Goal: Task Accomplishment & Management: Use online tool/utility

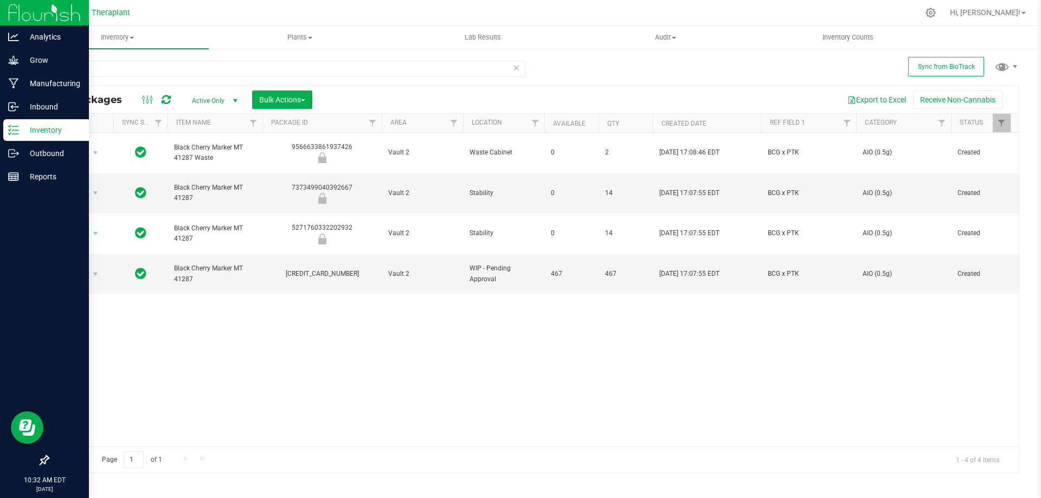
drag, startPoint x: 93, startPoint y: 69, endPoint x: 0, endPoint y: 122, distance: 106.8
click at [0, 120] on div "Analytics Grow Manufacturing Inbound Inventory Outbound Reports 10:32 AM EDT [D…" at bounding box center [520, 249] width 1041 height 498
type input "41153"
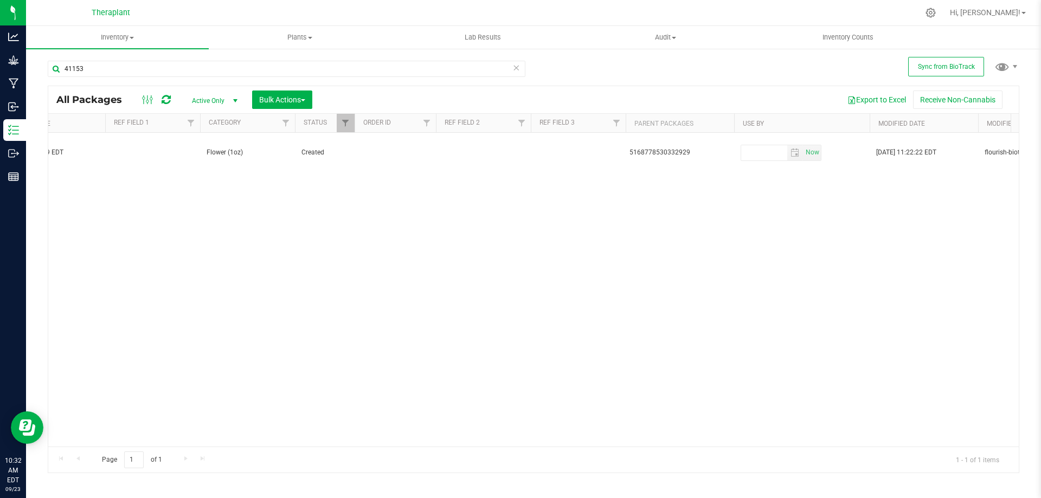
scroll to position [0, 878]
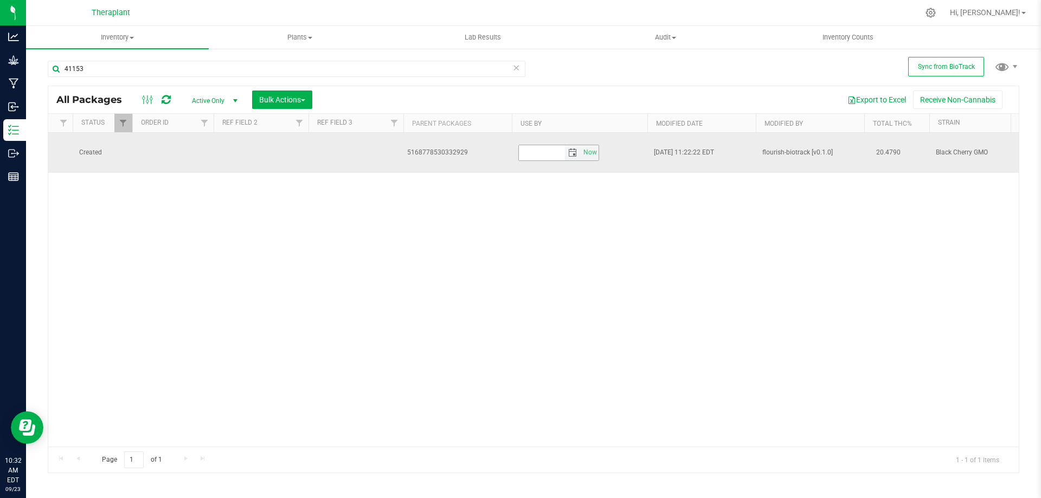
click at [574, 149] on span "select" at bounding box center [572, 153] width 9 height 9
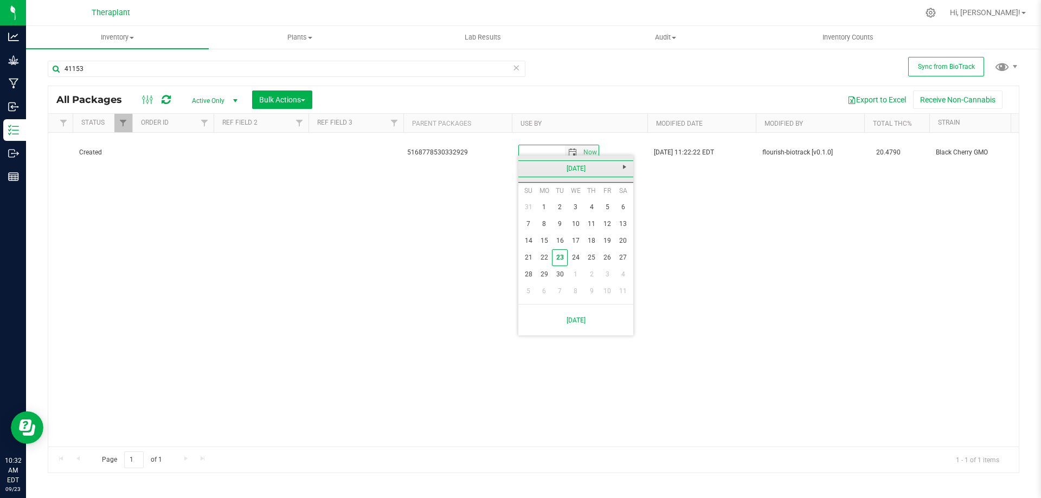
click at [573, 168] on link "[DATE]" at bounding box center [576, 168] width 117 height 17
click at [624, 168] on span "Next" at bounding box center [624, 167] width 9 height 9
click at [536, 262] on link "Sep" at bounding box center [534, 260] width 28 height 28
click at [603, 241] on link "18" at bounding box center [608, 241] width 16 height 17
type input "[DATE]"
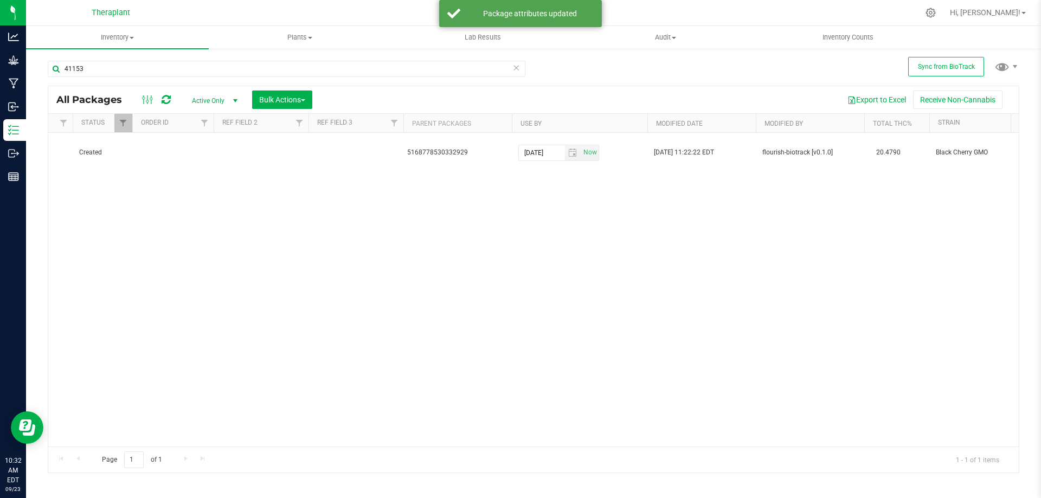
click at [470, 440] on div "Action Action Adjust qty Create package Edit attributes Global inventory Locate…" at bounding box center [533, 290] width 970 height 314
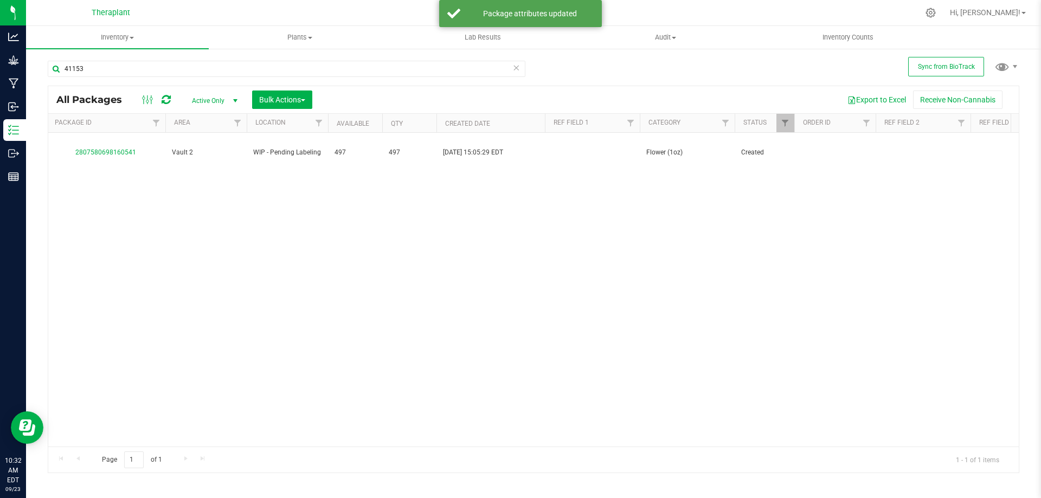
scroll to position [0, 14]
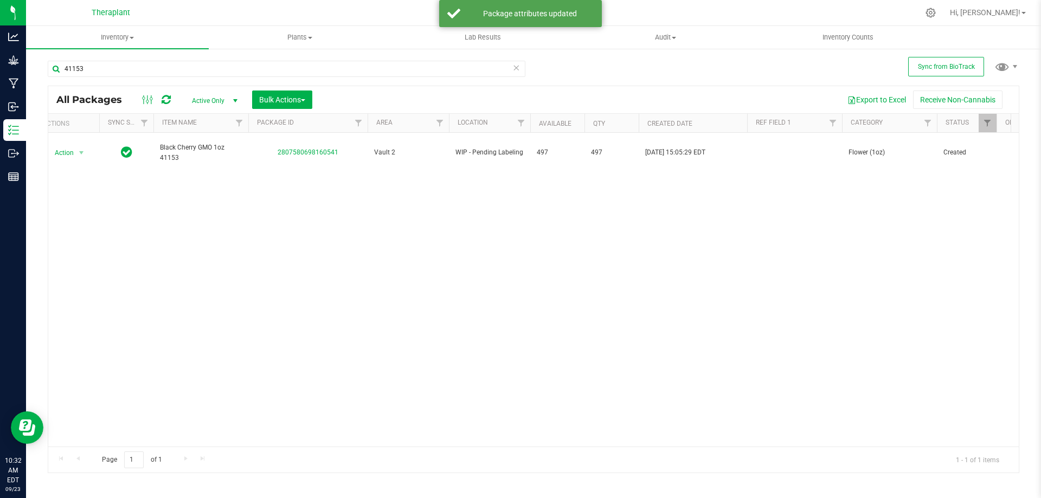
drag, startPoint x: 64, startPoint y: 149, endPoint x: 60, endPoint y: 179, distance: 30.7
click at [64, 148] on span "Action" at bounding box center [59, 152] width 29 height 15
click at [93, 280] on li "Print package label" at bounding box center [88, 279] width 84 height 16
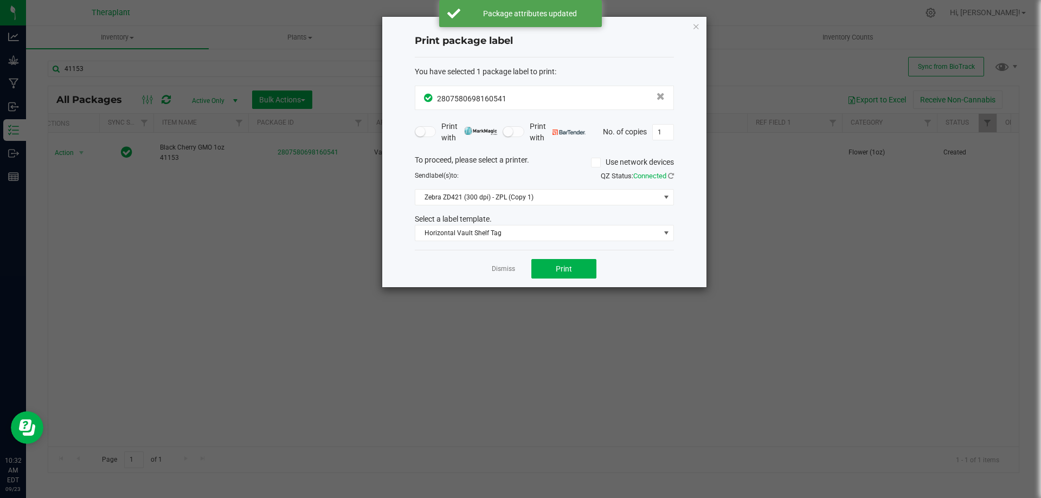
click at [565, 249] on div "You have selected 1 package label to print : 2807580698160541 Print with Print …" at bounding box center [544, 153] width 259 height 193
click at [562, 267] on span "Print" at bounding box center [564, 269] width 16 height 9
click at [698, 29] on icon "button" at bounding box center [696, 26] width 8 height 13
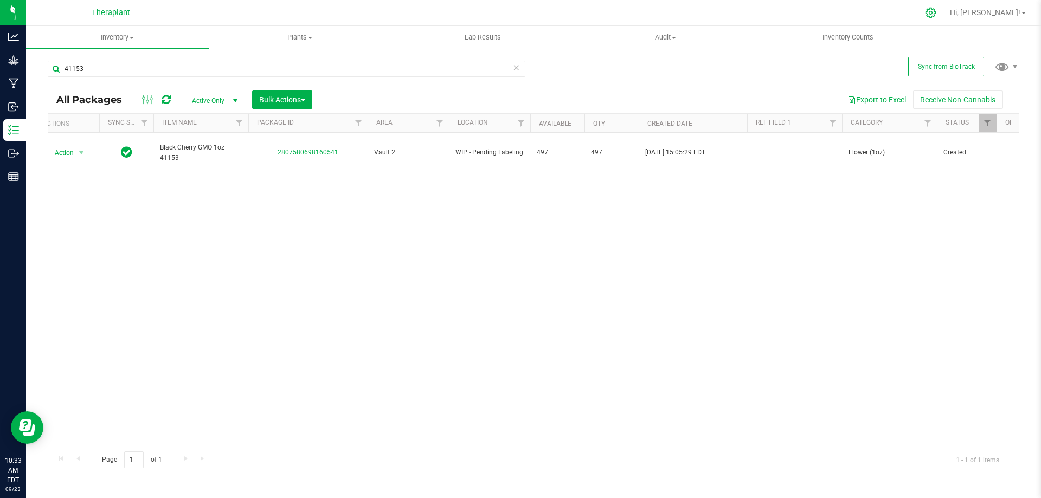
click at [936, 9] on icon at bounding box center [930, 12] width 11 height 11
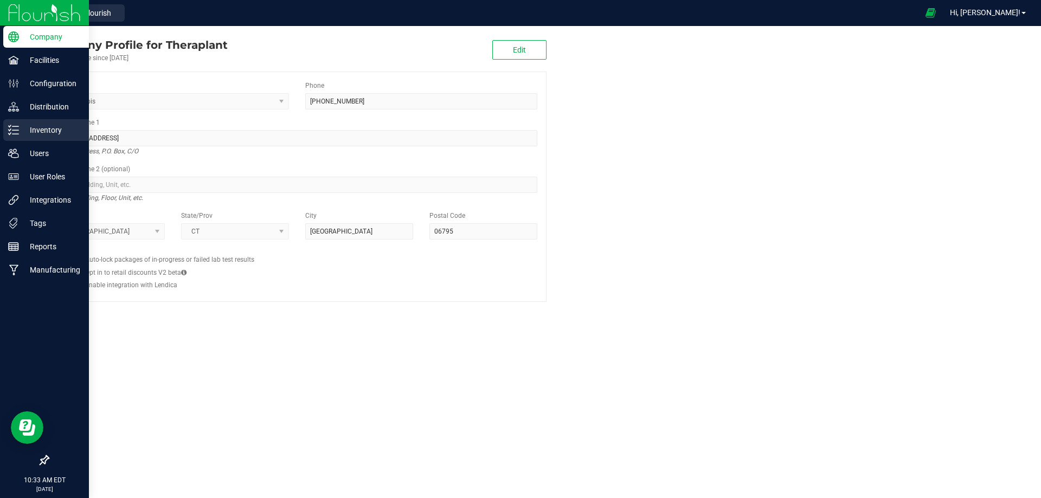
click at [18, 134] on line at bounding box center [15, 134] width 6 height 0
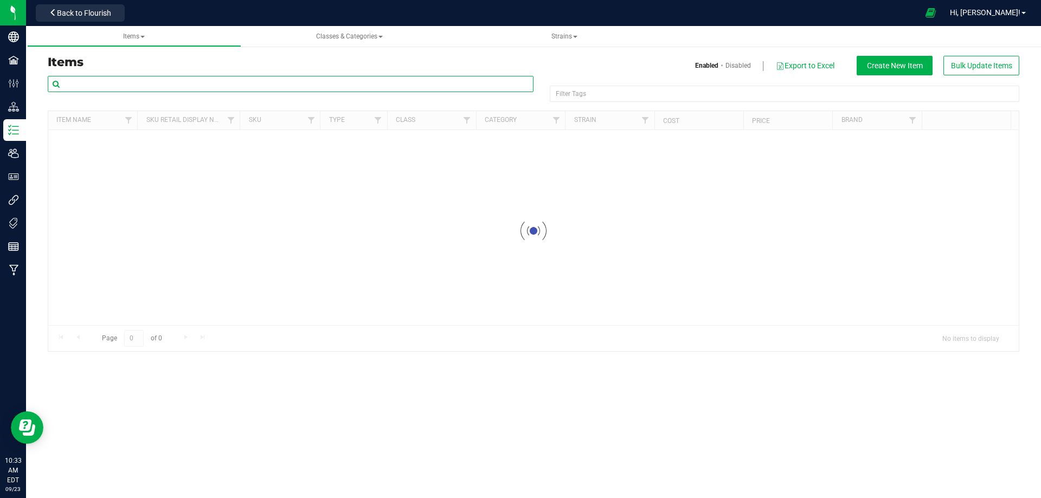
click at [168, 88] on input "text" at bounding box center [291, 84] width 486 height 16
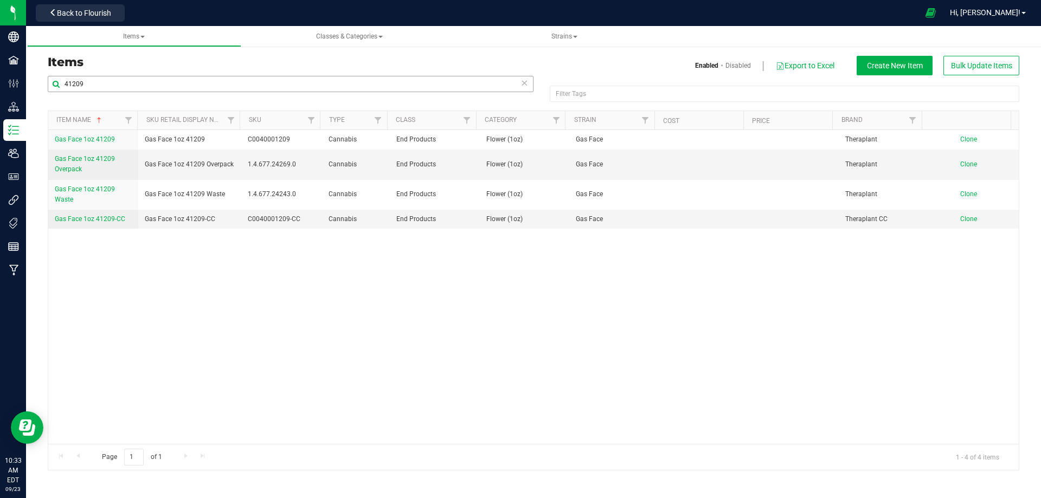
drag, startPoint x: 125, startPoint y: 73, endPoint x: 94, endPoint y: 75, distance: 30.4
click at [73, 67] on div "Items Enabled Disabled Export to Excel Create New Item Bulk Update Items" at bounding box center [534, 66] width 988 height 20
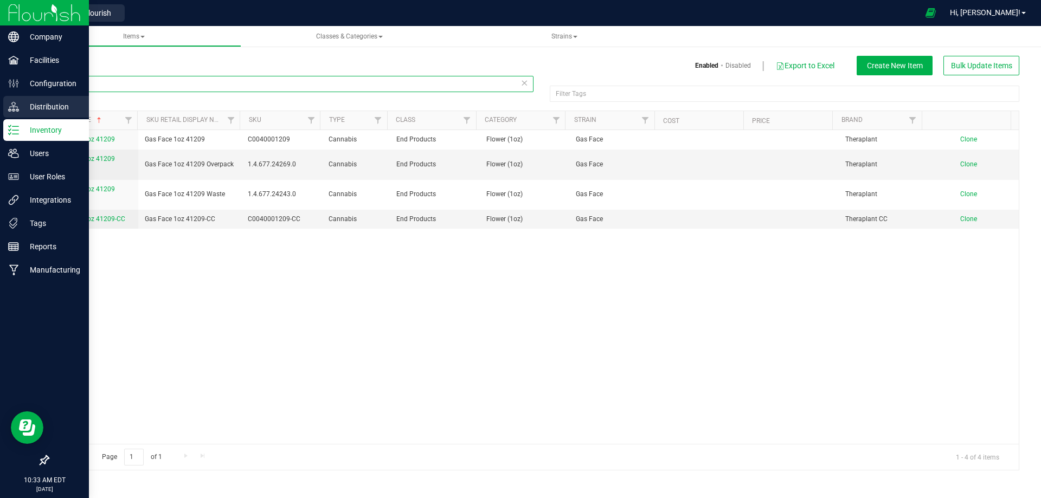
drag, startPoint x: 105, startPoint y: 82, endPoint x: 19, endPoint y: 99, distance: 87.3
click at [15, 97] on div "Company Facilities Configuration Distribution Inventory Users User Roles Integr…" at bounding box center [520, 249] width 1041 height 498
type input "41153"
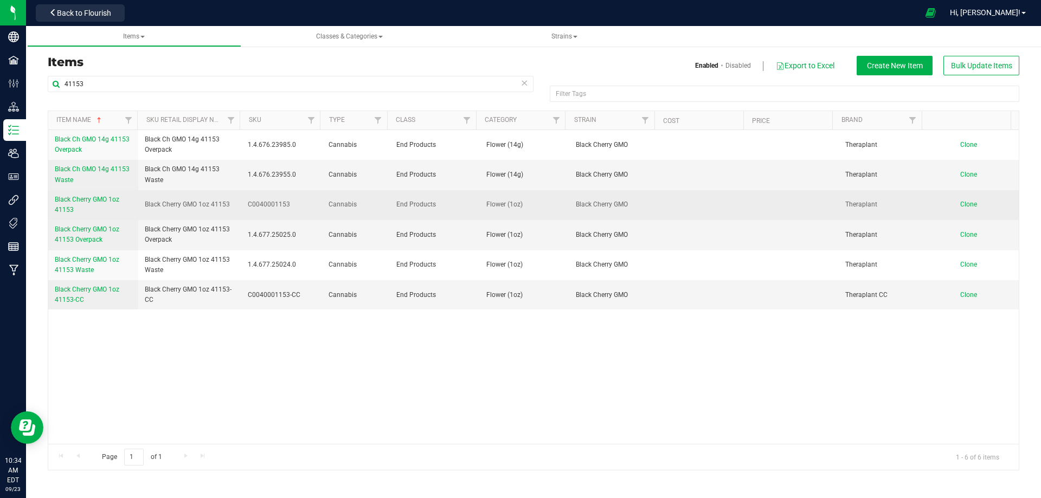
click at [106, 199] on span "Black Cherry GMO 1oz 41153" at bounding box center [87, 205] width 65 height 18
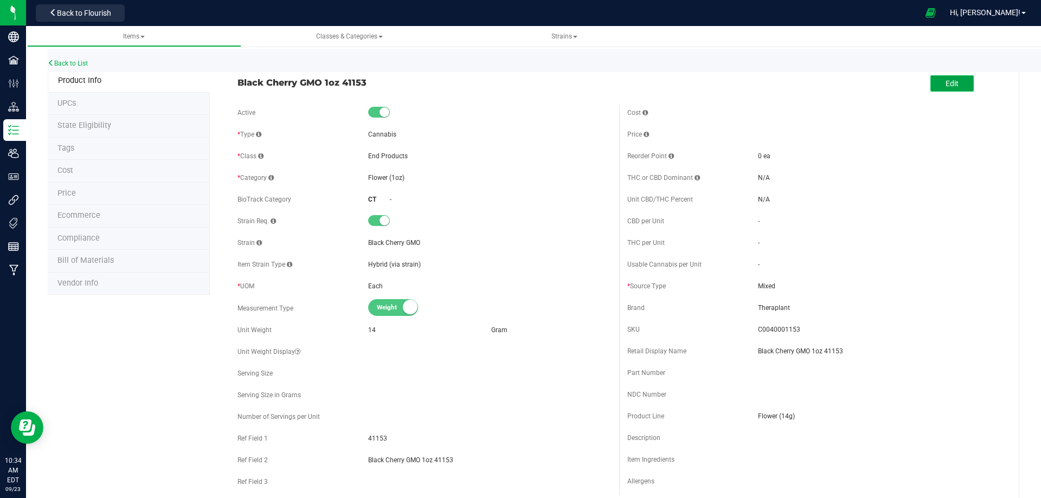
click at [951, 79] on button "Edit" at bounding box center [951, 83] width 43 height 16
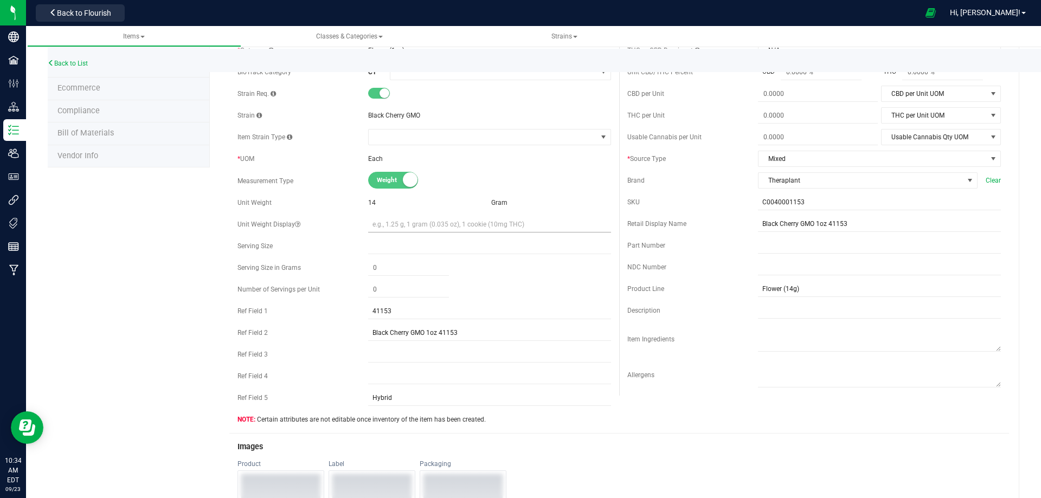
scroll to position [108, 0]
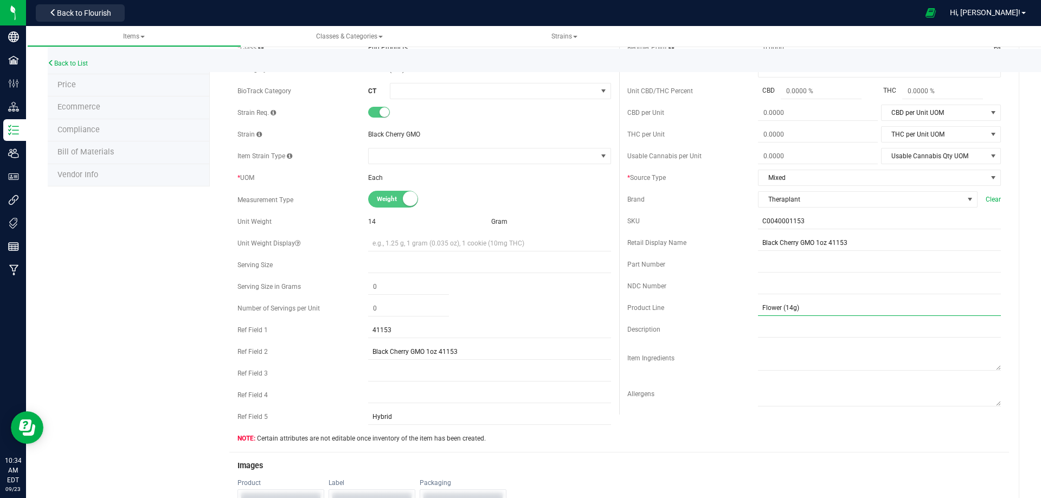
click at [787, 307] on input "Flower (14g)" at bounding box center [879, 308] width 243 height 16
type input "Flower (1 OZ)"
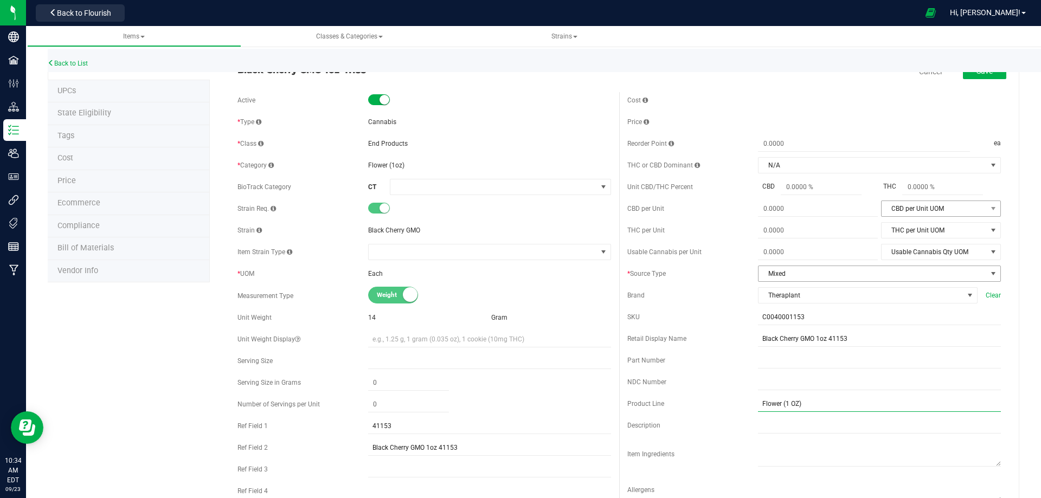
scroll to position [0, 0]
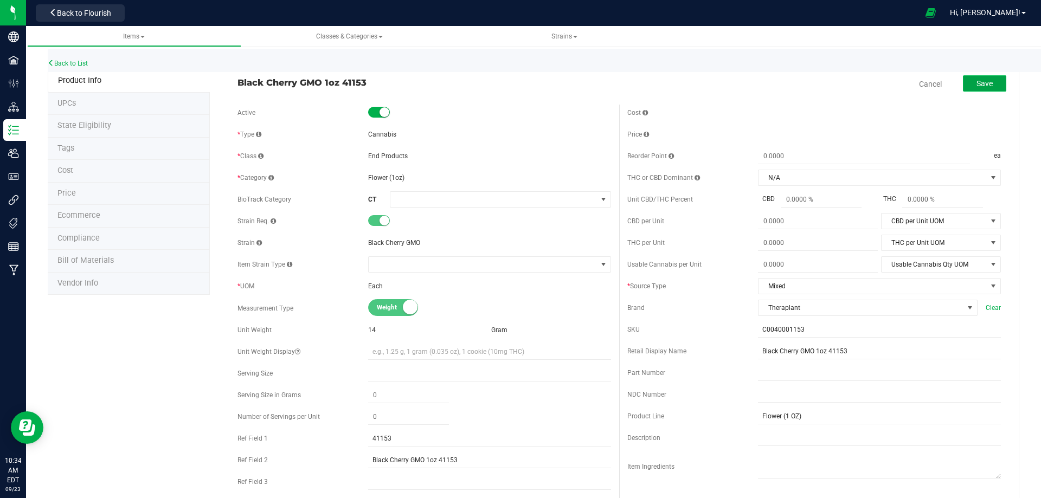
click at [978, 82] on span "Save" at bounding box center [984, 83] width 16 height 9
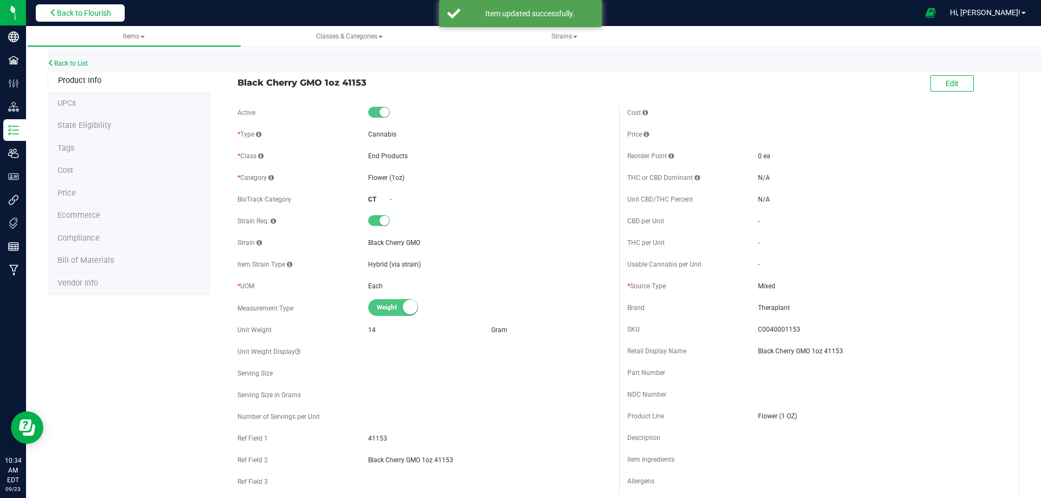
click at [96, 8] on button "Back to Flourish" at bounding box center [80, 12] width 89 height 17
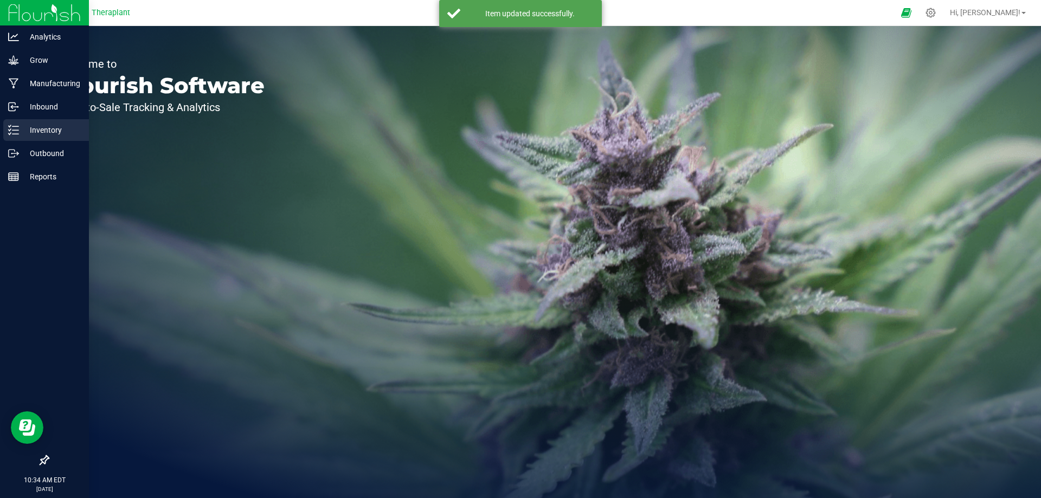
click at [22, 124] on p "Inventory" at bounding box center [51, 130] width 65 height 13
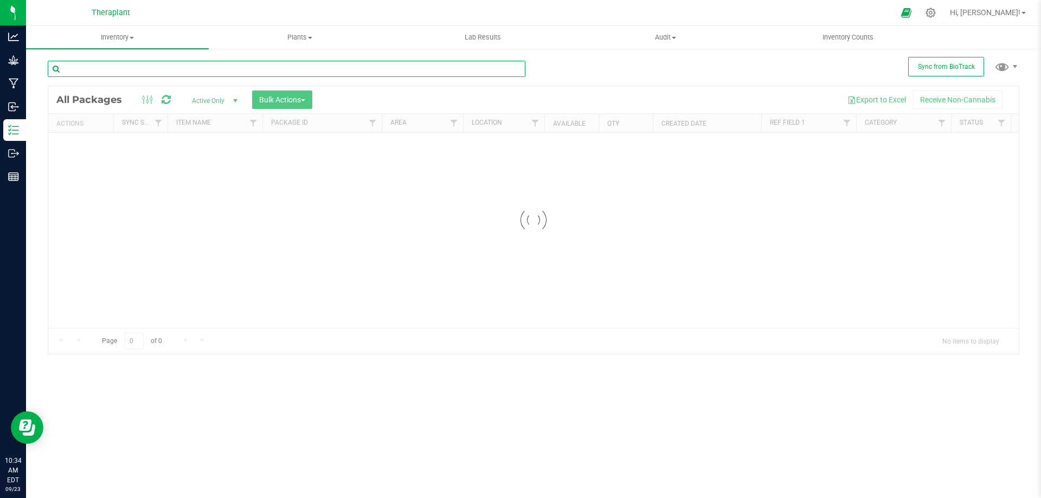
click at [168, 69] on input "text" at bounding box center [287, 69] width 478 height 16
type input "41153"
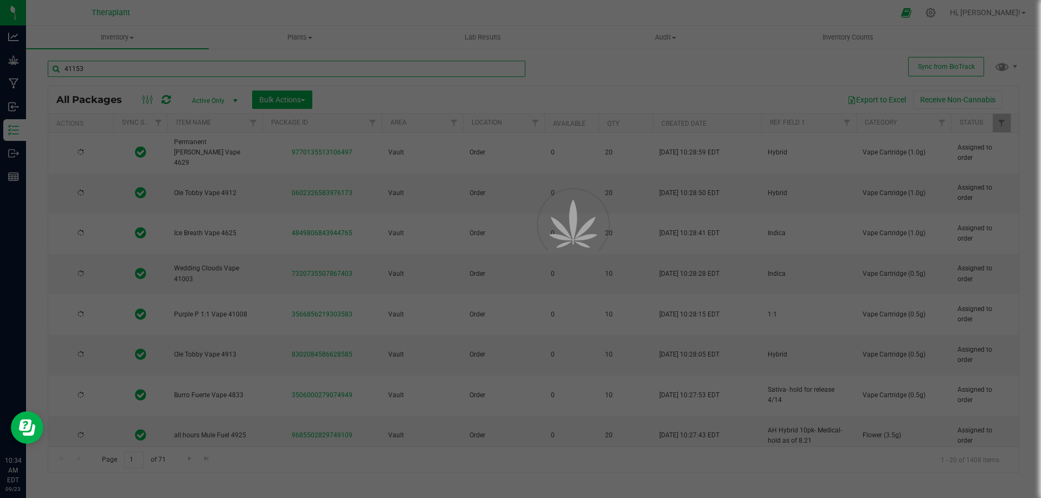
type input "[DATE]"
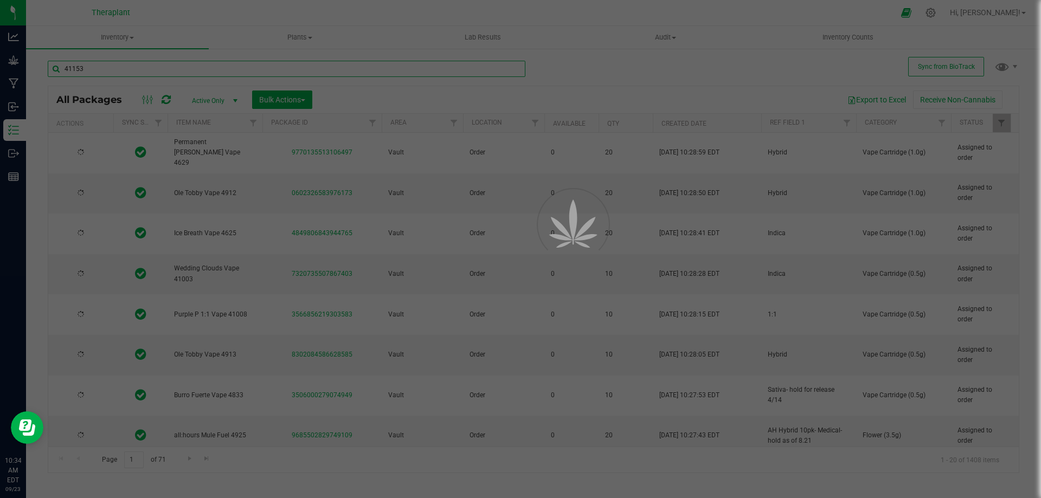
type input "[DATE]"
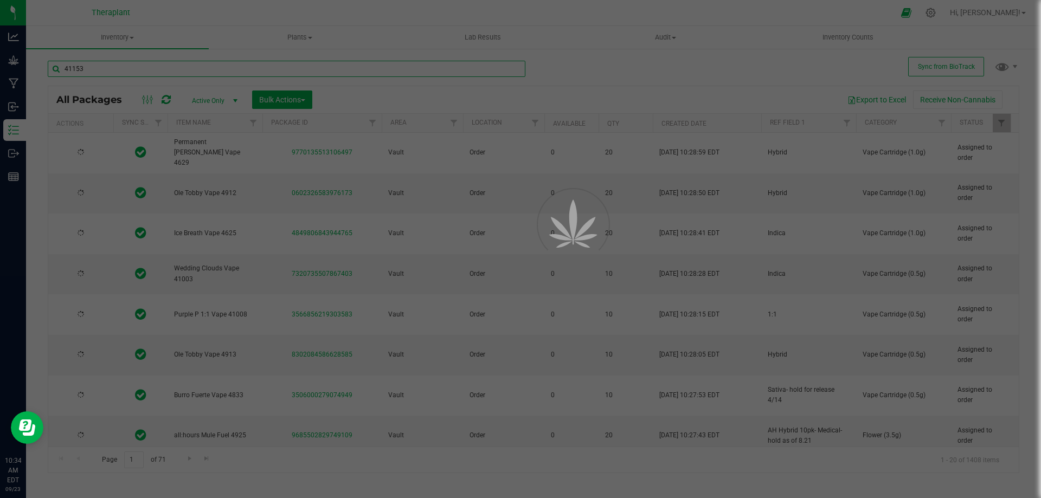
type input "[DATE]"
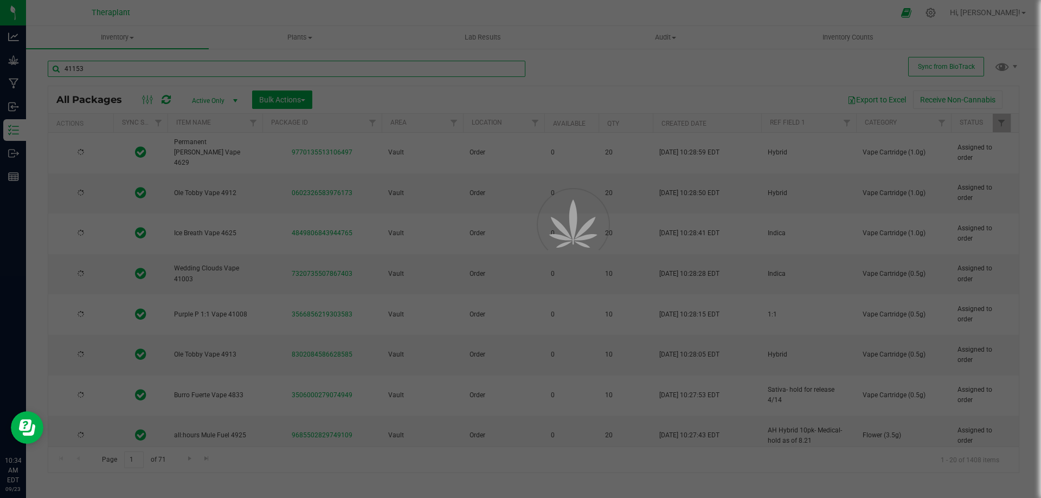
type input "[DATE]"
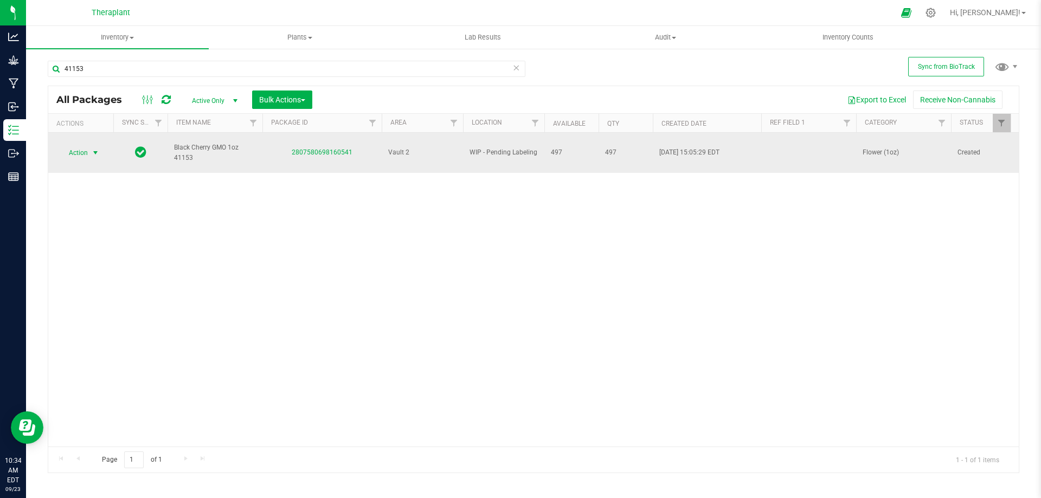
click at [74, 145] on span "Action" at bounding box center [73, 152] width 29 height 15
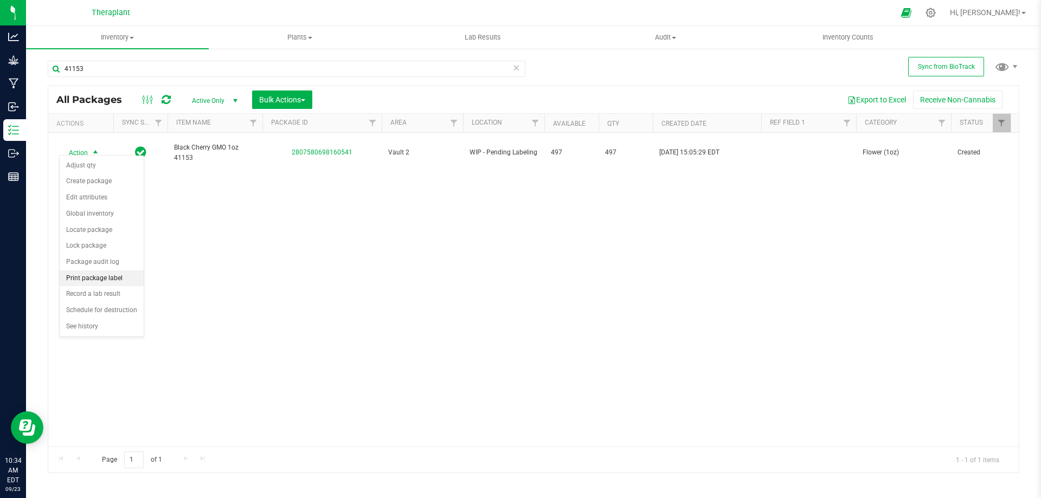
click at [88, 276] on li "Print package label" at bounding box center [102, 279] width 84 height 16
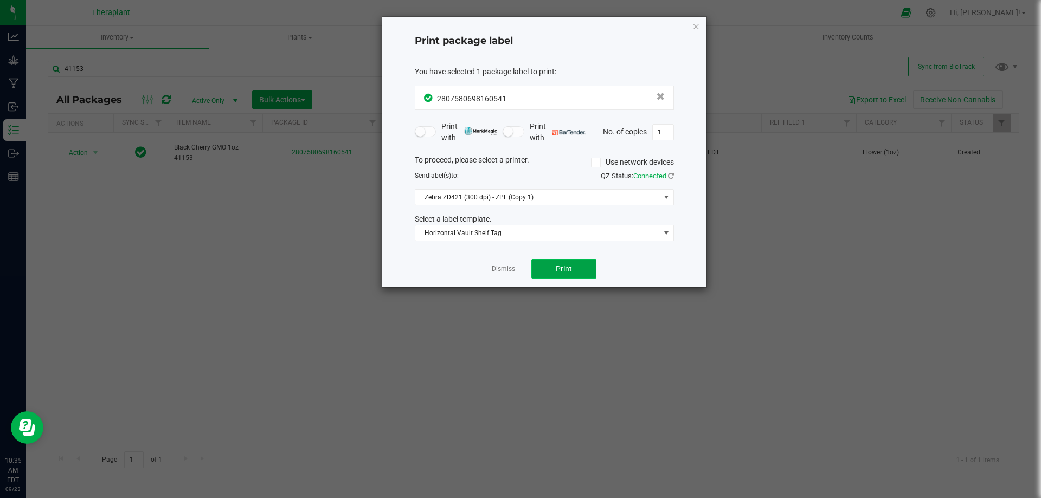
click at [565, 266] on span "Print" at bounding box center [564, 269] width 16 height 9
click at [664, 132] on input "1" at bounding box center [663, 132] width 21 height 15
type input "51"
click at [566, 258] on div "Dismiss Print" at bounding box center [544, 268] width 259 height 37
click at [568, 262] on button "Print" at bounding box center [563, 269] width 65 height 20
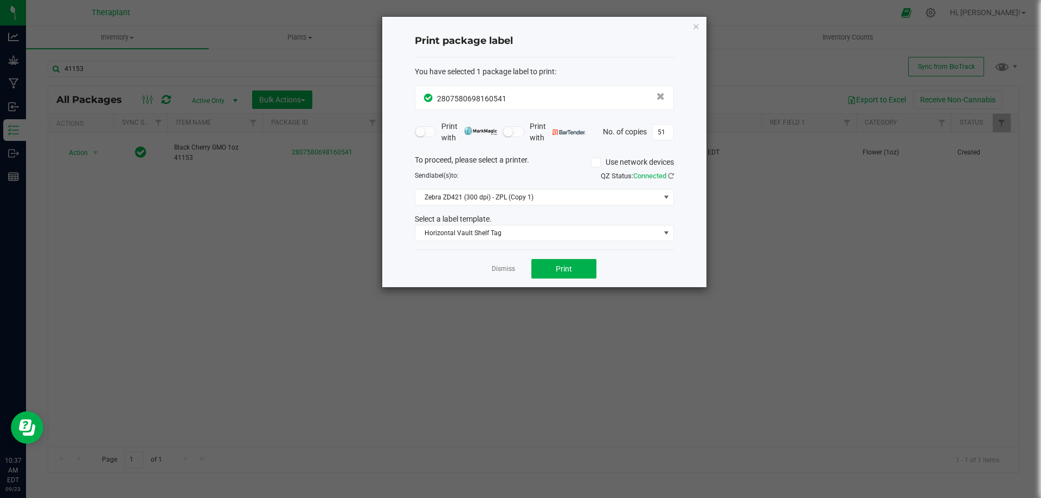
drag, startPoint x: 1040, startPoint y: 495, endPoint x: 1040, endPoint y: 519, distance: 23.9
click at [1040, 498] on html "Analytics Grow Manufacturing Inbound Inventory Outbound Reports 10:37 AM EDT [D…" at bounding box center [520, 249] width 1041 height 498
click at [748, 314] on ngb-modal-window "Print package label You have selected 1 package label to print : 28075806981605…" at bounding box center [524, 249] width 1049 height 498
click at [699, 26] on icon "button" at bounding box center [696, 26] width 8 height 13
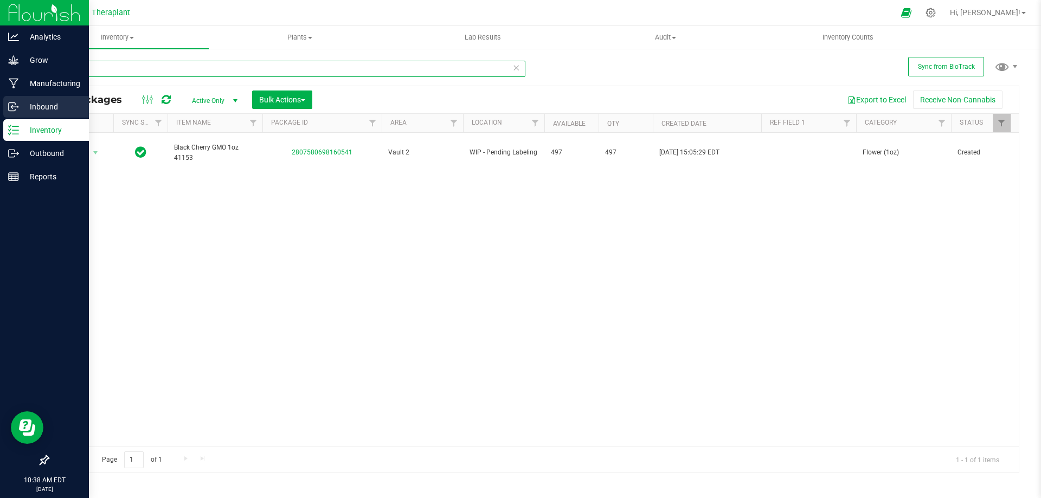
drag, startPoint x: 95, startPoint y: 73, endPoint x: 7, endPoint y: 100, distance: 93.1
click at [7, 100] on div "Analytics Grow Manufacturing Inbound Inventory Outbound Reports 10:38 AM EDT [D…" at bounding box center [520, 249] width 1041 height 498
type input "41209"
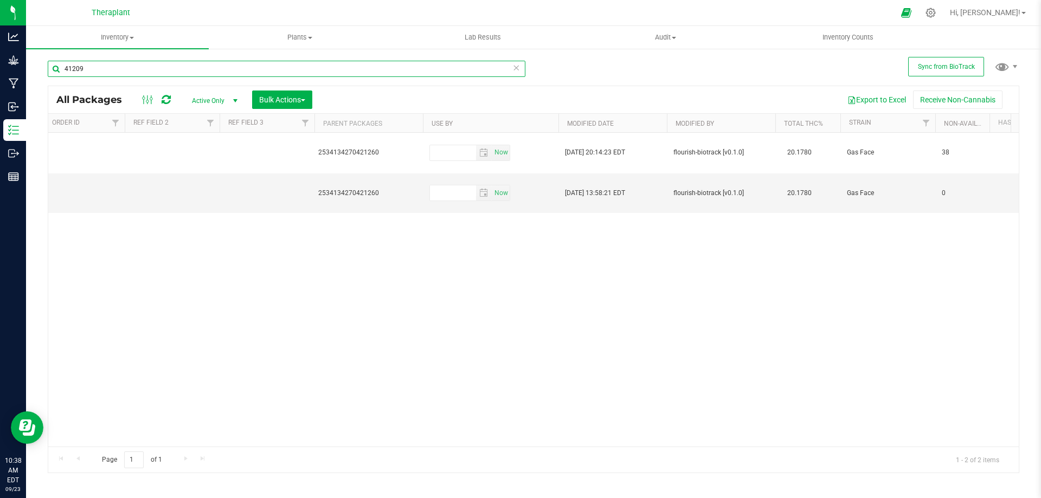
scroll to position [0, 1136]
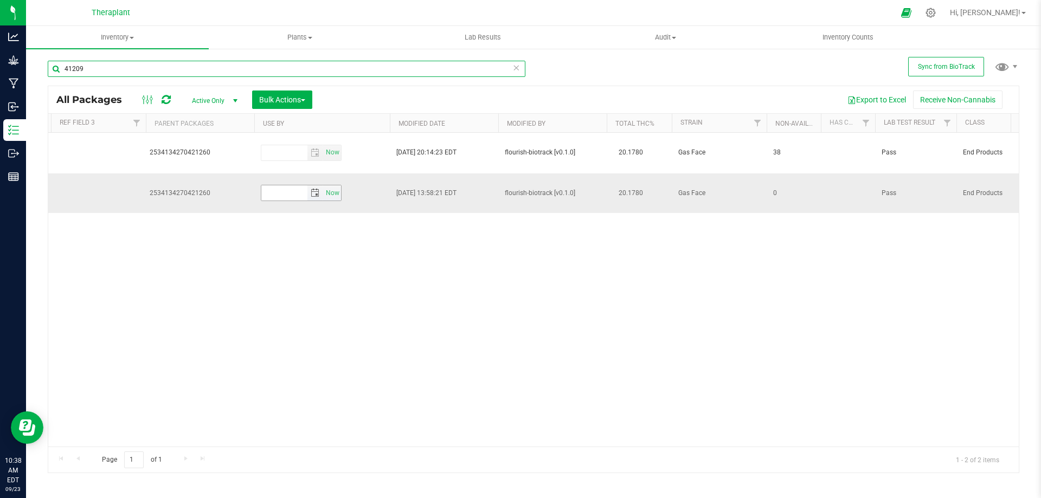
click at [310, 185] on span "select" at bounding box center [315, 192] width 16 height 15
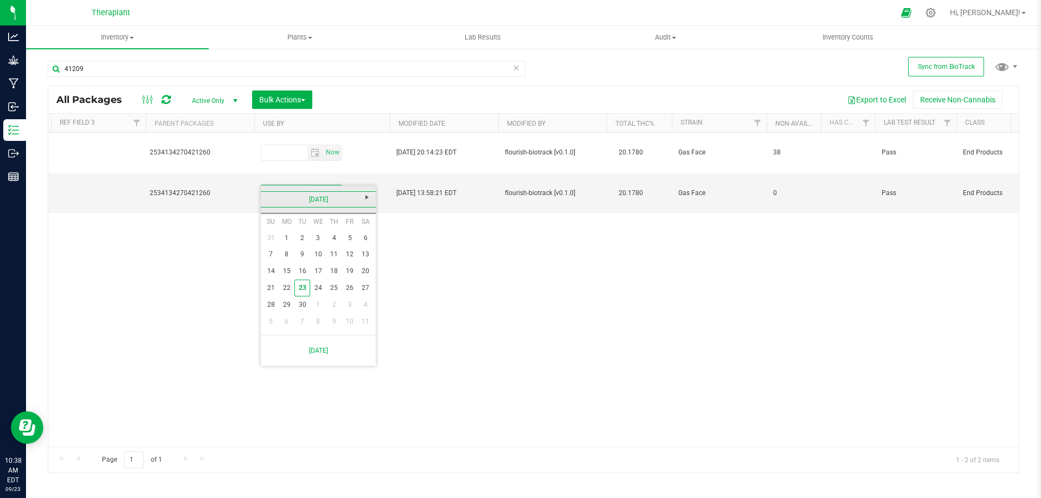
click at [333, 194] on link "[DATE]" at bounding box center [318, 199] width 117 height 17
click at [365, 193] on span "Next" at bounding box center [367, 197] width 9 height 9
click at [269, 293] on link "Sep" at bounding box center [277, 290] width 28 height 28
click at [356, 273] on link "18" at bounding box center [350, 271] width 16 height 17
type input "[DATE]"
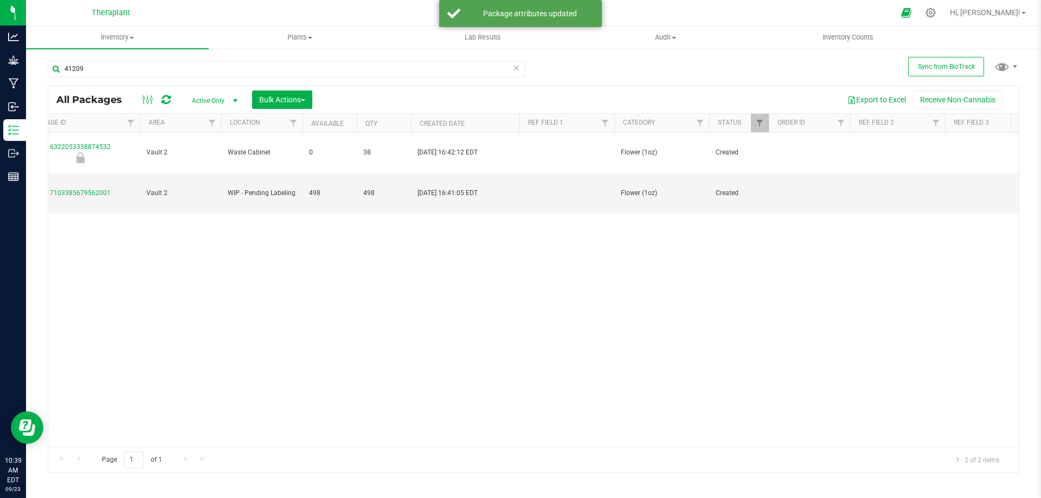
scroll to position [0, 0]
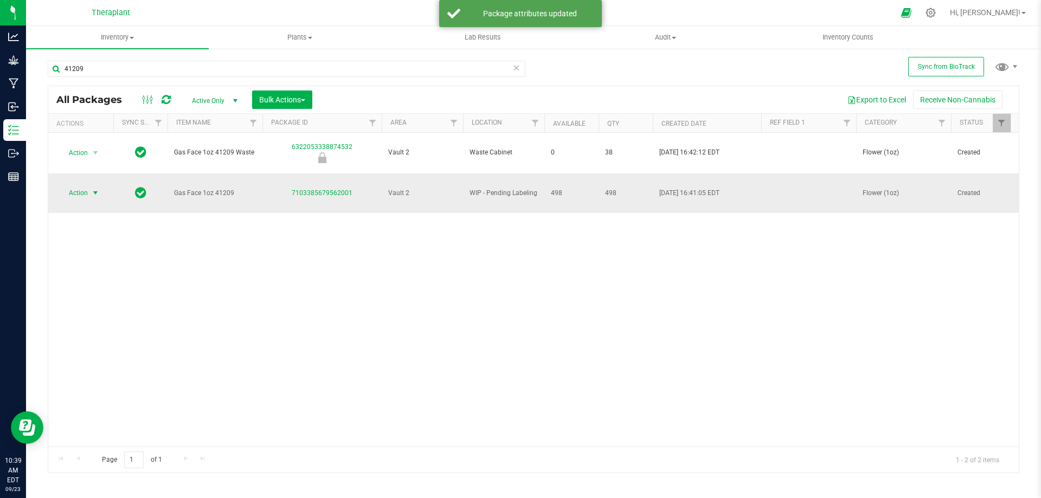
click at [83, 185] on span "Action" at bounding box center [73, 192] width 29 height 15
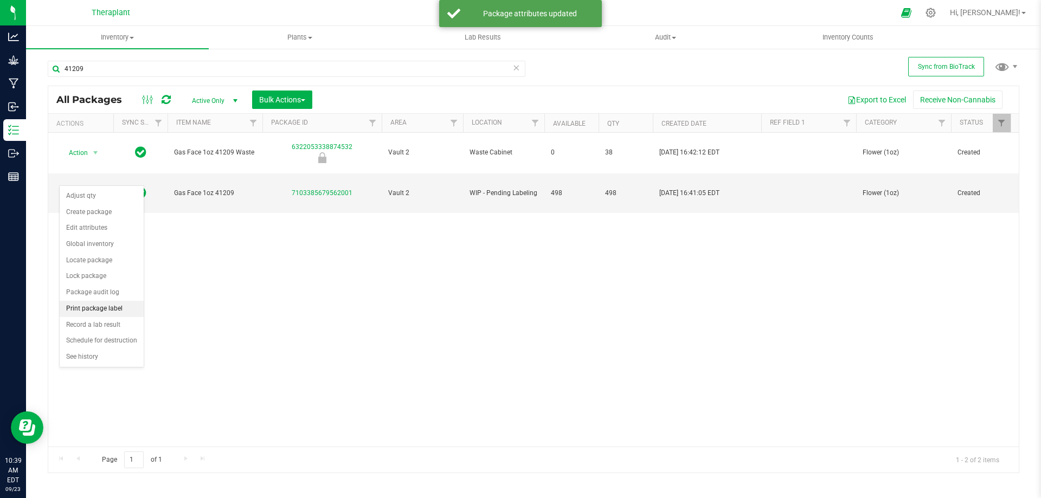
click at [100, 307] on li "Print package label" at bounding box center [102, 309] width 84 height 16
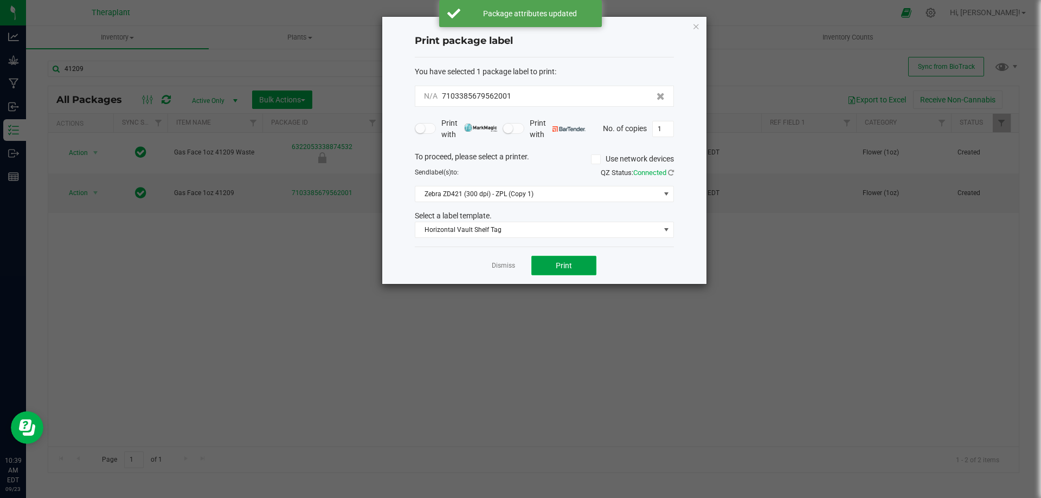
click at [578, 271] on button "Print" at bounding box center [563, 266] width 65 height 20
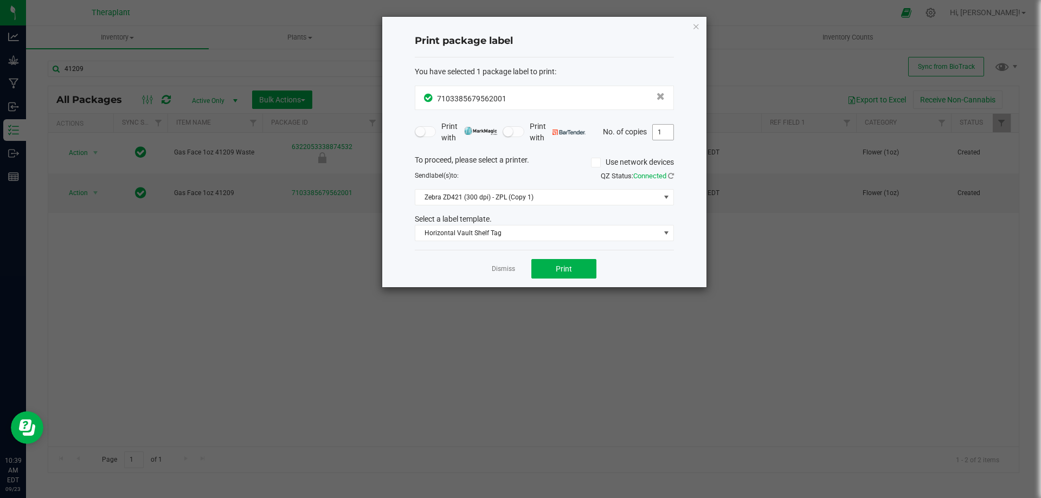
click at [662, 129] on input "1" at bounding box center [663, 132] width 21 height 15
type input "51"
click at [553, 267] on button "Print" at bounding box center [563, 269] width 65 height 20
